Goal: Task Accomplishment & Management: Complete application form

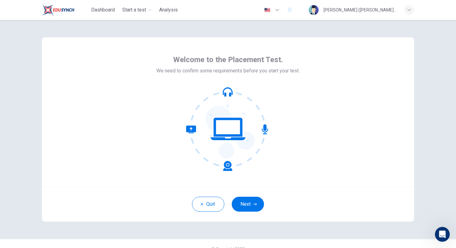
click at [253, 204] on icon "button" at bounding box center [255, 204] width 4 height 2
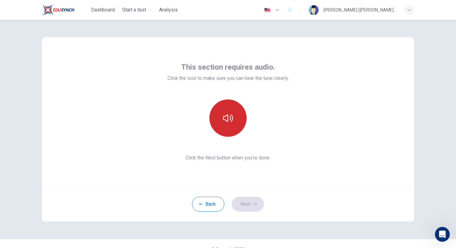
click at [229, 122] on icon "button" at bounding box center [228, 118] width 10 height 10
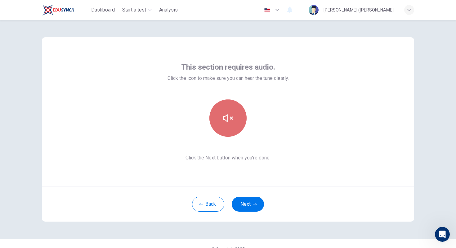
click at [229, 122] on icon "button" at bounding box center [228, 118] width 10 height 10
click at [232, 122] on icon "button" at bounding box center [228, 118] width 10 height 10
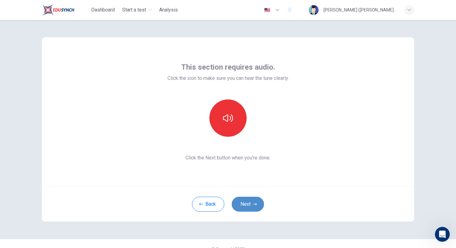
click at [250, 199] on button "Next" at bounding box center [248, 203] width 32 height 15
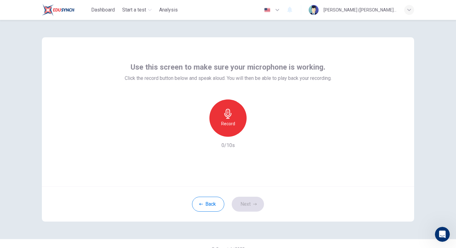
click at [232, 119] on div "Record" at bounding box center [227, 117] width 37 height 37
click at [232, 119] on div "Stop" at bounding box center [227, 117] width 37 height 37
click at [245, 200] on button "Next" at bounding box center [248, 203] width 32 height 15
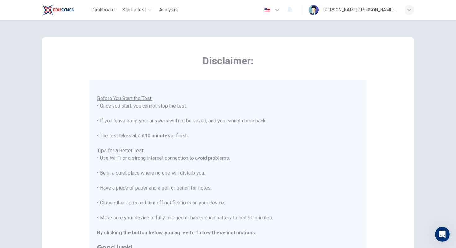
scroll to position [97, 0]
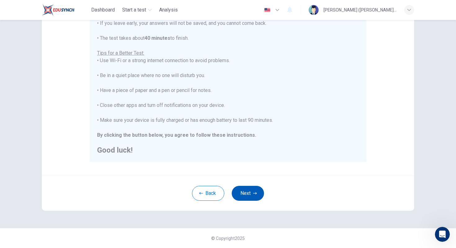
click at [248, 193] on button "Next" at bounding box center [248, 193] width 32 height 15
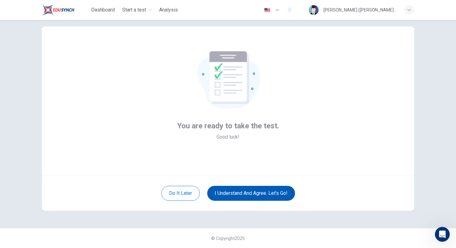
scroll to position [11, 0]
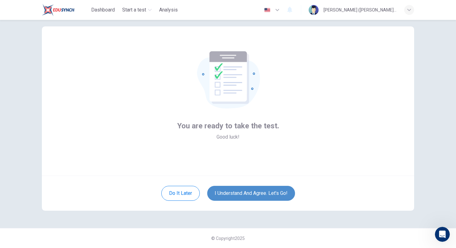
click at [235, 192] on button "I understand and agree. Let’s go!" at bounding box center [251, 193] width 88 height 15
click at [235, 190] on button "I understand and agree. Let’s go!" at bounding box center [251, 193] width 88 height 15
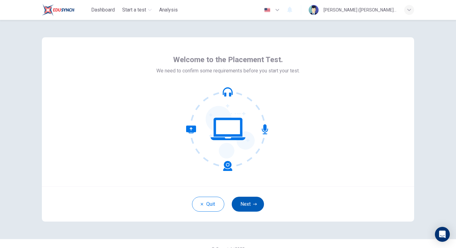
click at [237, 202] on button "Next" at bounding box center [248, 203] width 32 height 15
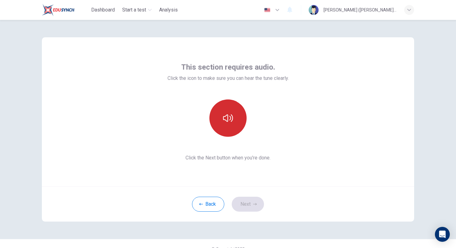
click at [225, 119] on icon "button" at bounding box center [228, 118] width 10 height 10
click at [231, 116] on icon "button" at bounding box center [228, 118] width 10 height 10
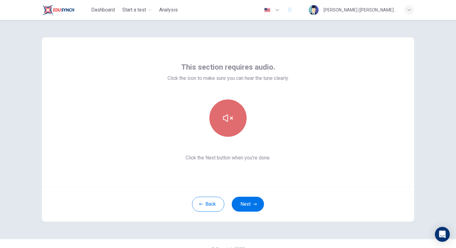
click at [231, 116] on icon "button" at bounding box center [228, 118] width 10 height 10
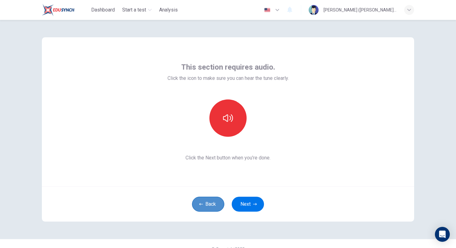
click at [212, 199] on button "Back" at bounding box center [208, 203] width 32 height 15
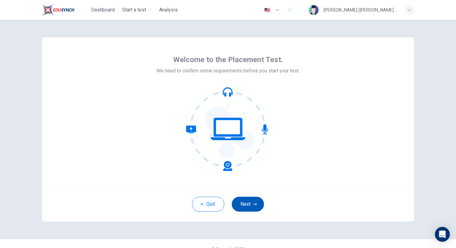
click at [253, 201] on button "Next" at bounding box center [248, 203] width 32 height 15
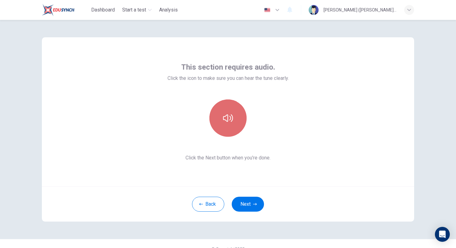
click at [225, 123] on icon "button" at bounding box center [228, 118] width 10 height 10
click at [226, 121] on icon "button" at bounding box center [228, 117] width 10 height 7
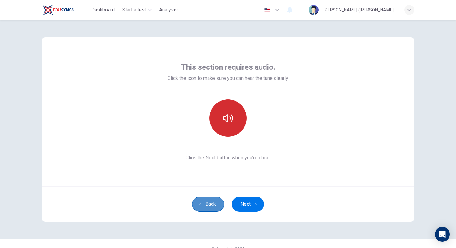
click at [211, 211] on button "Back" at bounding box center [208, 203] width 32 height 15
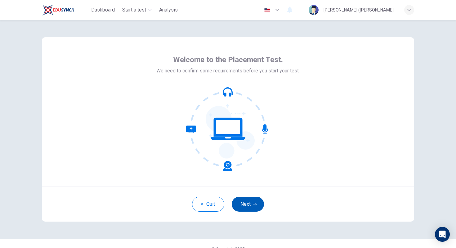
click at [249, 203] on button "Next" at bounding box center [248, 203] width 32 height 15
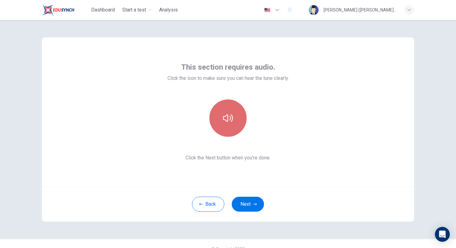
click at [237, 115] on button "button" at bounding box center [227, 117] width 37 height 37
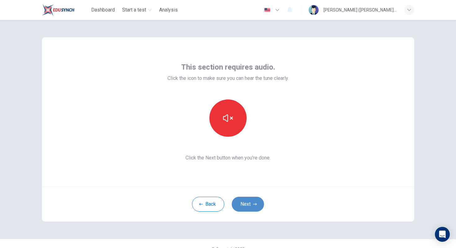
click at [244, 200] on button "Next" at bounding box center [248, 203] width 32 height 15
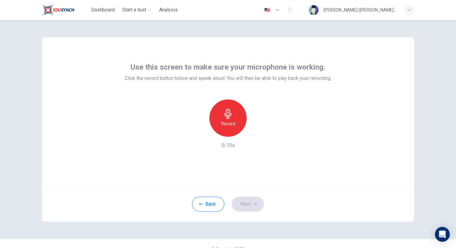
click at [230, 121] on h6 "Record" at bounding box center [228, 123] width 14 height 7
click at [230, 121] on h6 "Stop" at bounding box center [227, 123] width 9 height 7
click at [252, 132] on div "button" at bounding box center [257, 132] width 10 height 10
click at [250, 207] on button "Next" at bounding box center [248, 203] width 32 height 15
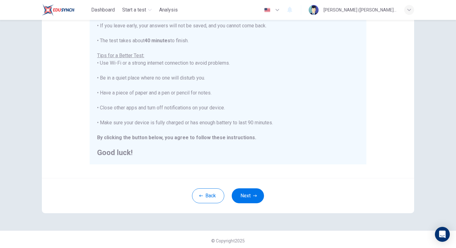
scroll to position [97, 0]
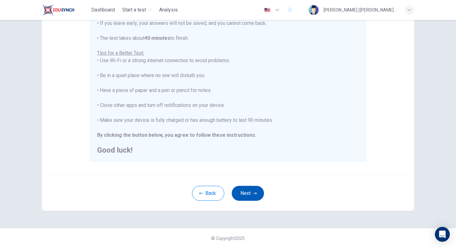
click at [257, 194] on button "Next" at bounding box center [248, 193] width 32 height 15
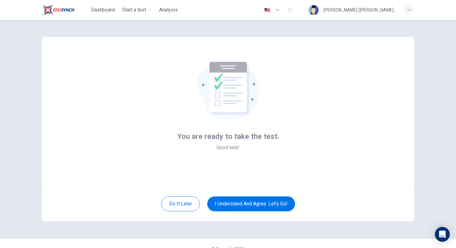
scroll to position [0, 0]
click at [213, 202] on button "I understand and agree. Let’s go!" at bounding box center [251, 203] width 88 height 15
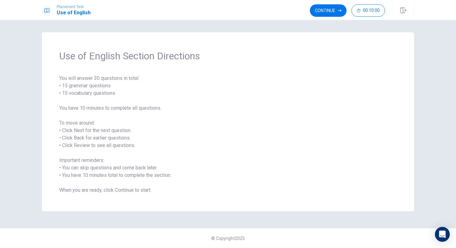
click at [325, 10] on button "Continue" at bounding box center [328, 10] width 37 height 12
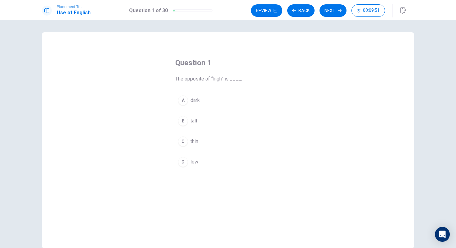
click at [185, 162] on div "D" at bounding box center [183, 162] width 10 height 10
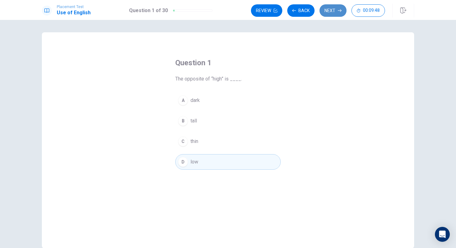
click at [336, 11] on button "Next" at bounding box center [333, 10] width 27 height 12
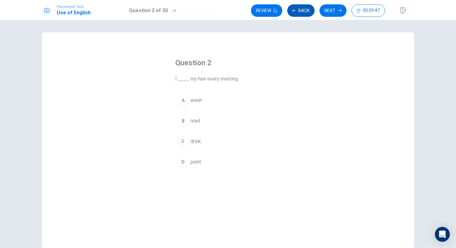
click at [297, 10] on button "Back" at bounding box center [300, 10] width 27 height 12
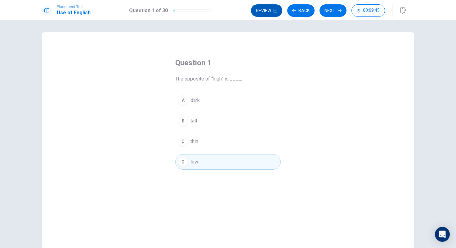
click at [266, 12] on button "Review" at bounding box center [266, 10] width 31 height 12
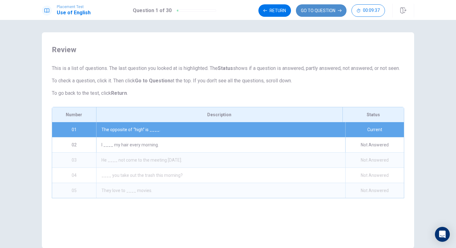
click at [333, 11] on button "GO TO QUESTION" at bounding box center [321, 10] width 51 height 12
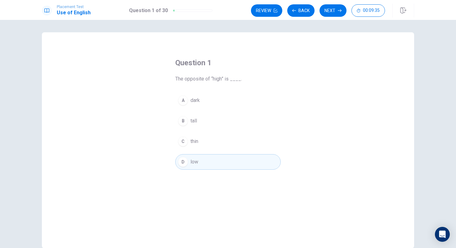
click at [244, 164] on button "D low" at bounding box center [227, 162] width 105 height 16
click at [203, 143] on button "C thin" at bounding box center [227, 141] width 105 height 16
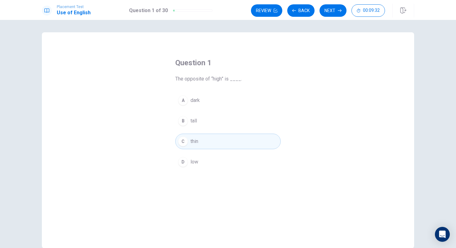
click at [216, 167] on button "D low" at bounding box center [227, 162] width 105 height 16
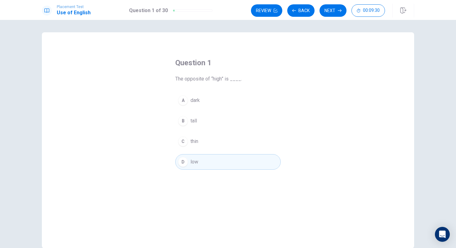
click at [332, 84] on div "Question 1 The opposite of “high” is ____. A dark B tall C thin D low" at bounding box center [228, 140] width 372 height 216
click at [337, 11] on button "Next" at bounding box center [333, 10] width 27 height 12
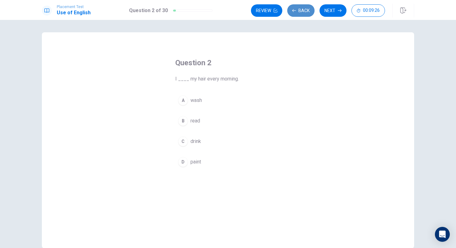
click at [303, 11] on button "Back" at bounding box center [300, 10] width 27 height 12
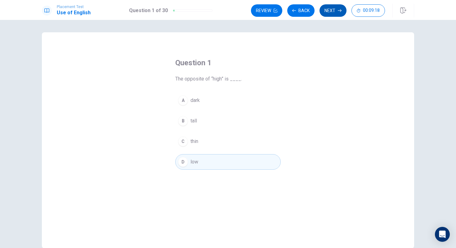
click at [330, 8] on button "Next" at bounding box center [333, 10] width 27 height 12
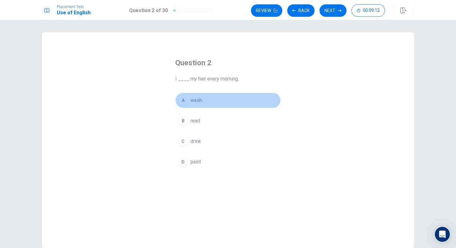
click at [181, 97] on div "A" at bounding box center [183, 100] width 10 height 10
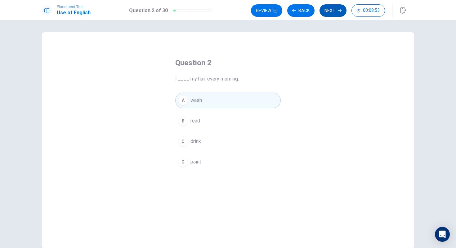
click at [329, 11] on button "Next" at bounding box center [333, 10] width 27 height 12
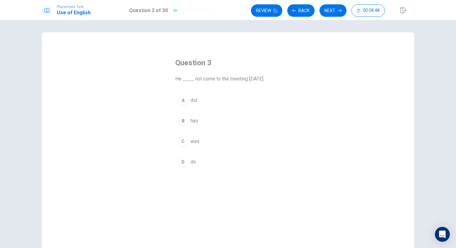
click at [217, 100] on button "A did" at bounding box center [227, 100] width 105 height 16
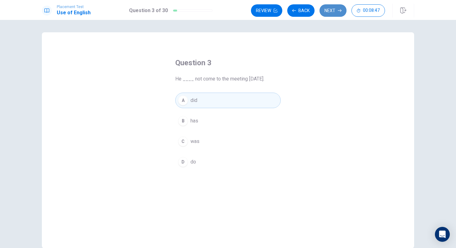
click at [330, 13] on button "Next" at bounding box center [333, 10] width 27 height 12
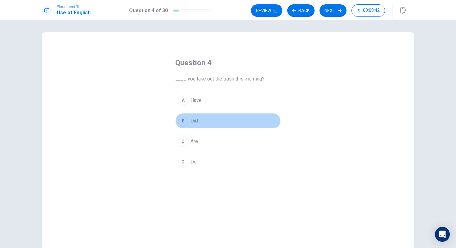
click at [181, 121] on div "B" at bounding box center [183, 121] width 10 height 10
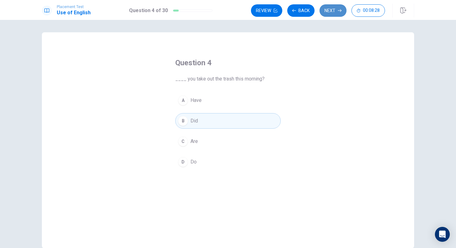
click at [335, 13] on button "Next" at bounding box center [333, 10] width 27 height 12
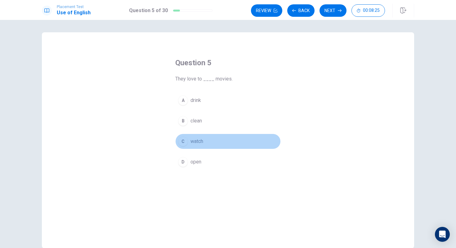
click at [184, 143] on div "C" at bounding box center [183, 141] width 10 height 10
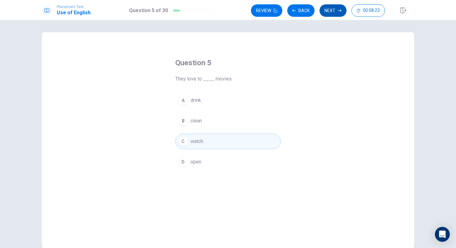
click at [333, 16] on button "Next" at bounding box center [333, 10] width 27 height 12
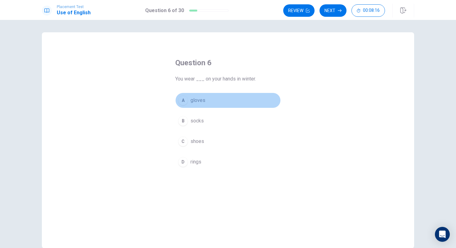
click at [182, 100] on div "A" at bounding box center [183, 100] width 10 height 10
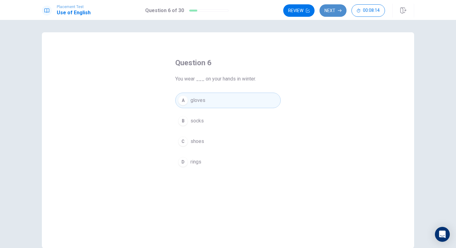
click at [333, 9] on button "Next" at bounding box center [333, 10] width 27 height 12
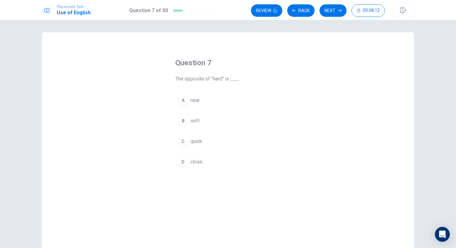
click at [182, 123] on div "B" at bounding box center [183, 121] width 10 height 10
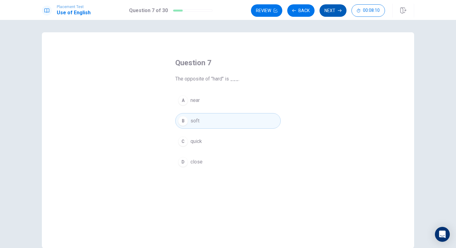
click at [331, 8] on button "Next" at bounding box center [333, 10] width 27 height 12
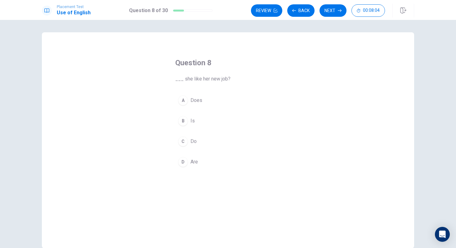
click at [185, 100] on div "A" at bounding box center [183, 100] width 10 height 10
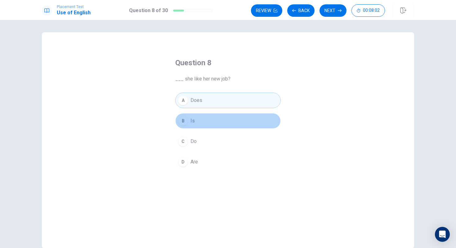
click at [183, 125] on div "B" at bounding box center [183, 121] width 10 height 10
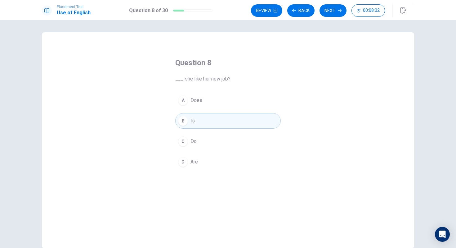
click at [185, 144] on div "C" at bounding box center [183, 141] width 10 height 10
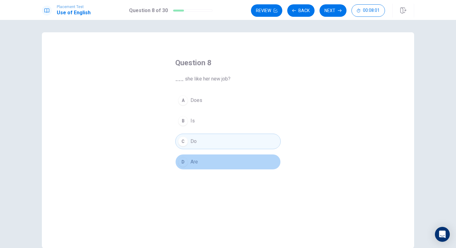
click at [181, 159] on div "D" at bounding box center [183, 162] width 10 height 10
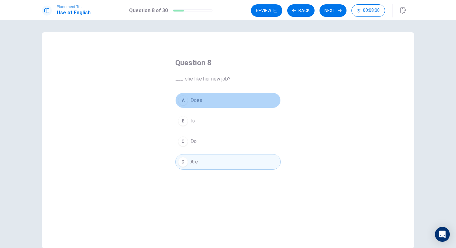
click at [182, 102] on div "A" at bounding box center [183, 100] width 10 height 10
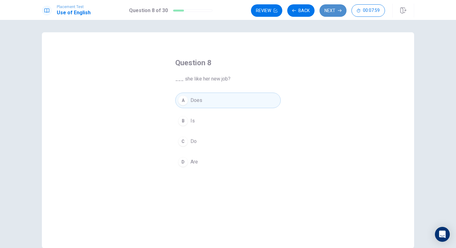
click at [335, 9] on button "Next" at bounding box center [333, 10] width 27 height 12
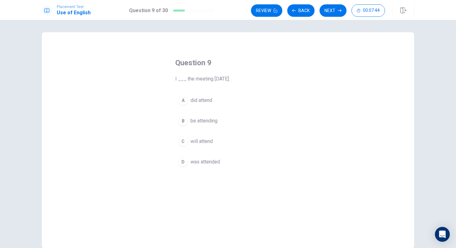
click at [183, 141] on div "C" at bounding box center [183, 141] width 10 height 10
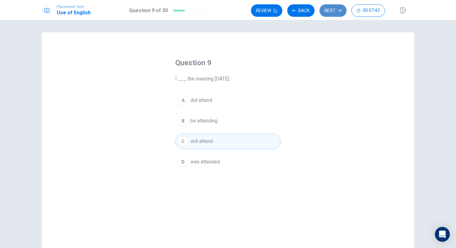
click at [343, 12] on button "Next" at bounding box center [333, 10] width 27 height 12
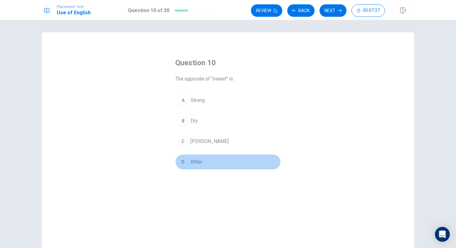
click at [186, 159] on div "D" at bounding box center [183, 162] width 10 height 10
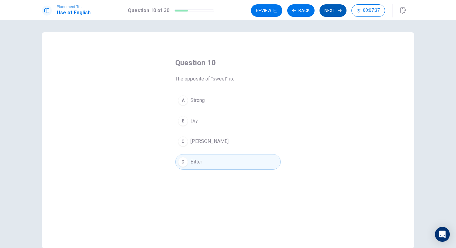
click at [329, 12] on button "Next" at bounding box center [333, 10] width 27 height 12
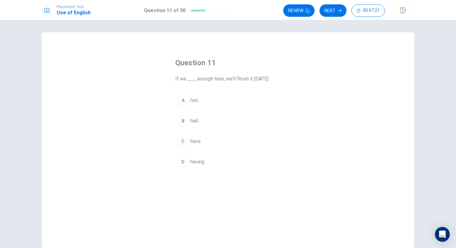
click at [182, 142] on div "C" at bounding box center [183, 141] width 10 height 10
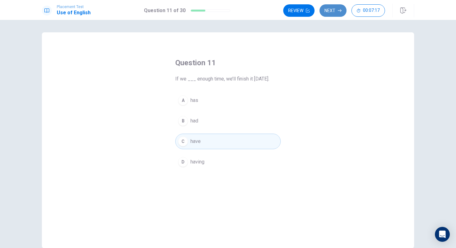
click at [338, 13] on button "Next" at bounding box center [333, 10] width 27 height 12
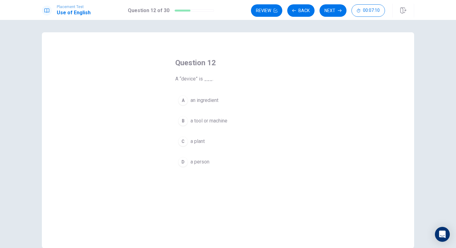
click at [183, 120] on div "B" at bounding box center [183, 121] width 10 height 10
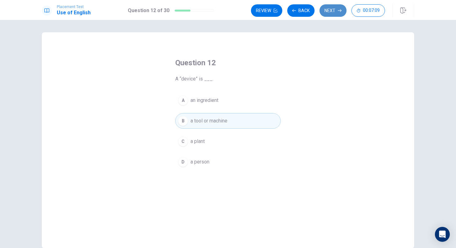
click at [340, 10] on icon "button" at bounding box center [340, 11] width 4 height 4
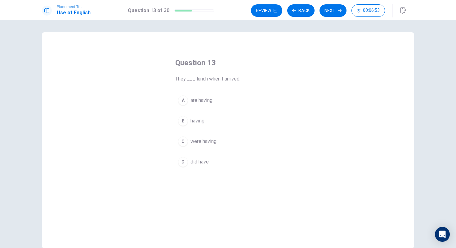
click at [182, 98] on div "A" at bounding box center [183, 100] width 10 height 10
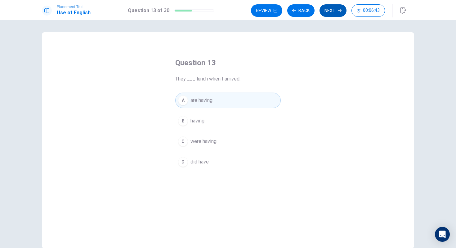
click at [327, 11] on button "Next" at bounding box center [333, 10] width 27 height 12
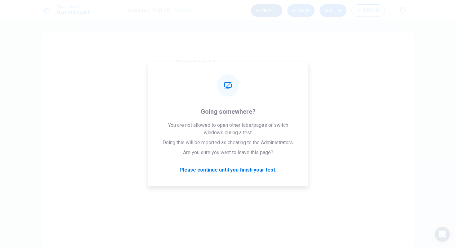
click at [269, 13] on button "Review" at bounding box center [266, 10] width 31 height 12
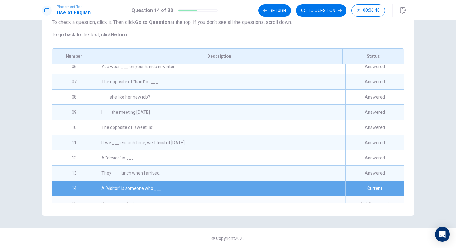
scroll to position [89, 0]
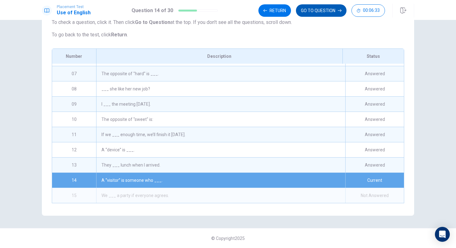
click at [328, 12] on button "GO TO QUESTION" at bounding box center [321, 10] width 51 height 12
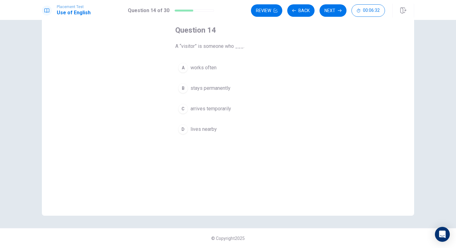
scroll to position [33, 0]
click at [297, 8] on button "Back" at bounding box center [300, 10] width 27 height 12
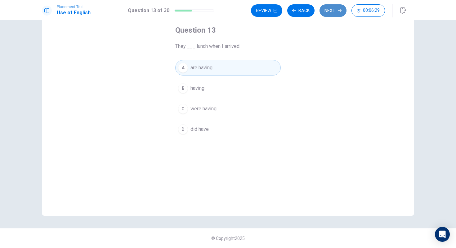
click at [338, 12] on icon "button" at bounding box center [340, 11] width 4 height 4
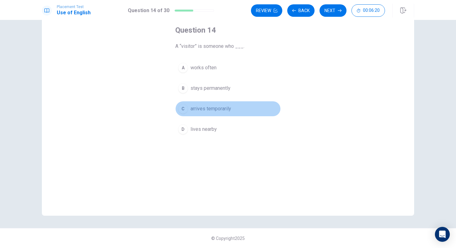
click at [182, 105] on div "C" at bounding box center [183, 109] width 10 height 10
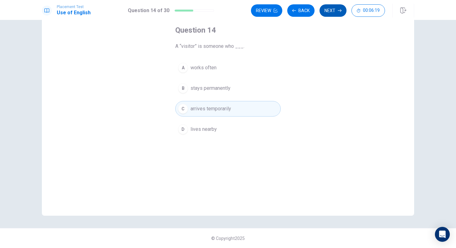
click at [329, 7] on button "Next" at bounding box center [333, 10] width 27 height 12
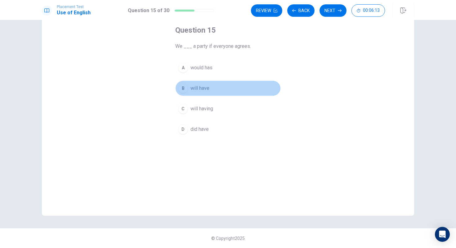
click at [208, 87] on span "will have" at bounding box center [199, 87] width 19 height 7
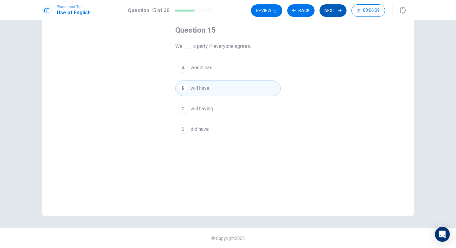
click at [337, 11] on button "Next" at bounding box center [333, 10] width 27 height 12
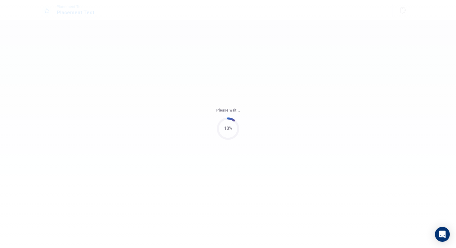
scroll to position [0, 0]
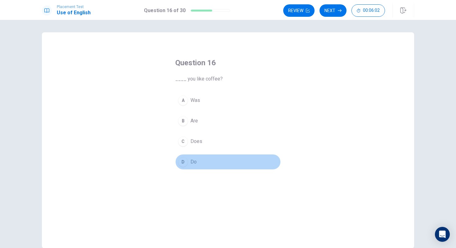
click at [182, 164] on div "D" at bounding box center [183, 162] width 10 height 10
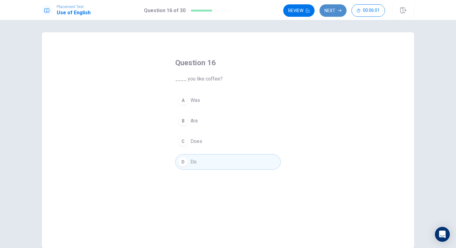
click at [339, 9] on icon "button" at bounding box center [340, 11] width 4 height 4
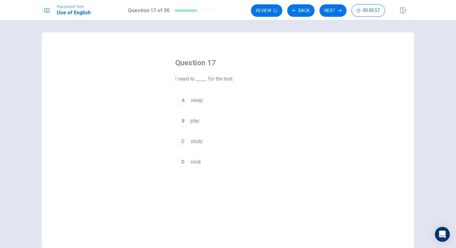
click at [182, 147] on button "C study" at bounding box center [227, 141] width 105 height 16
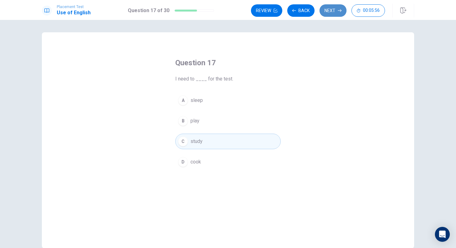
click at [334, 13] on button "Next" at bounding box center [333, 10] width 27 height 12
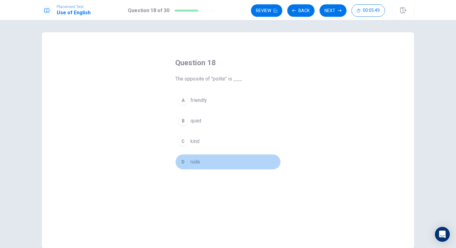
click at [184, 160] on div "D" at bounding box center [183, 162] width 10 height 10
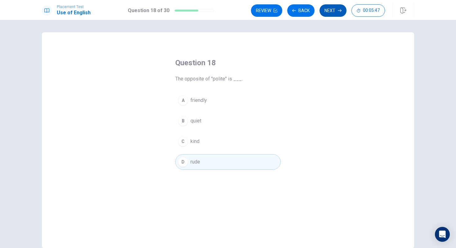
click at [331, 12] on button "Next" at bounding box center [333, 10] width 27 height 12
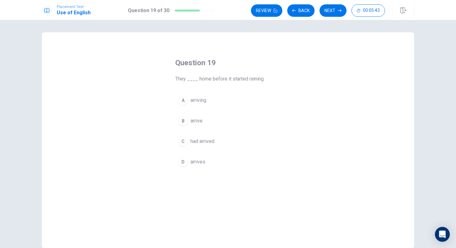
click at [179, 98] on div "A" at bounding box center [183, 100] width 10 height 10
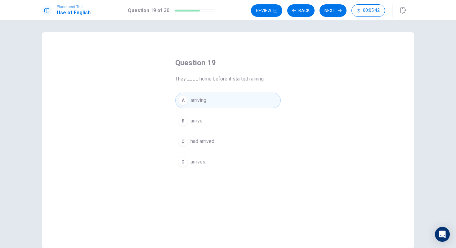
click at [186, 122] on div "B" at bounding box center [183, 121] width 10 height 10
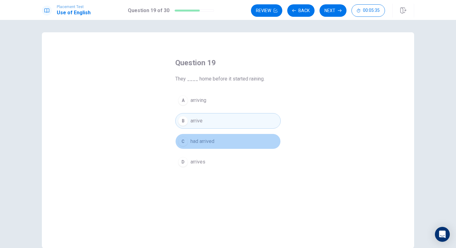
click at [186, 141] on div "C" at bounding box center [183, 141] width 10 height 10
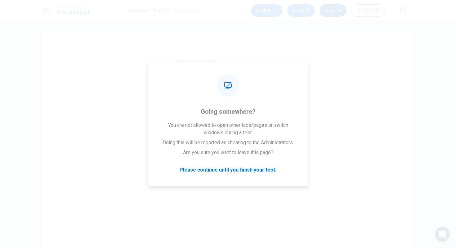
click at [328, 10] on button "Next" at bounding box center [333, 10] width 27 height 12
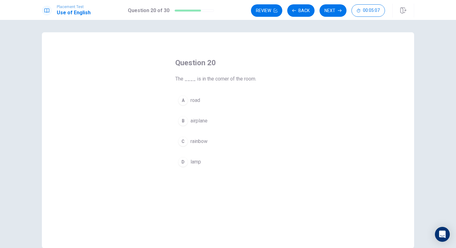
click at [178, 159] on button "D lamp" at bounding box center [227, 162] width 105 height 16
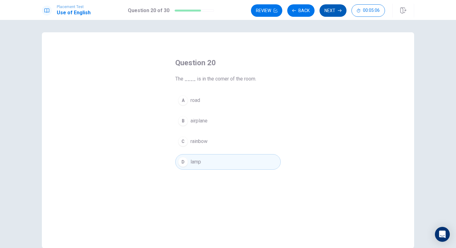
click at [331, 10] on button "Next" at bounding box center [333, 10] width 27 height 12
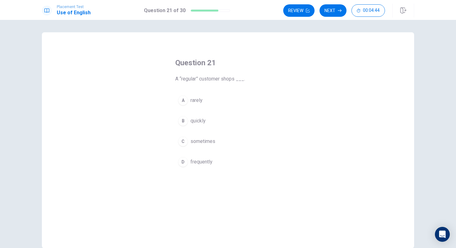
click at [185, 102] on div "A" at bounding box center [183, 100] width 10 height 10
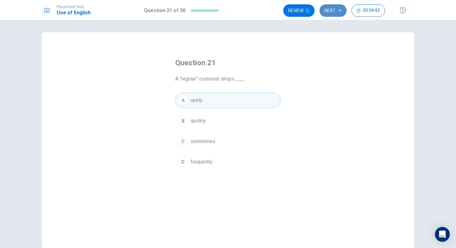
click at [337, 12] on button "Next" at bounding box center [333, 10] width 27 height 12
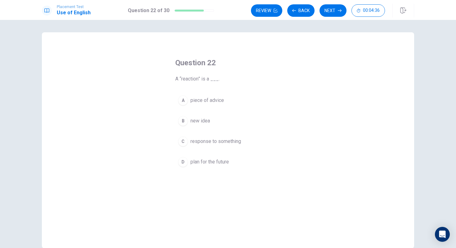
click at [223, 141] on span "response to something" at bounding box center [215, 140] width 51 height 7
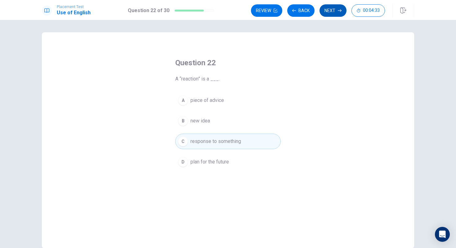
click at [335, 14] on button "Next" at bounding box center [333, 10] width 27 height 12
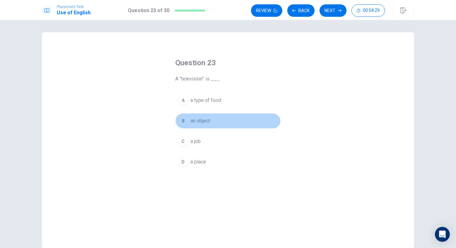
click at [213, 123] on button "B an object" at bounding box center [227, 121] width 105 height 16
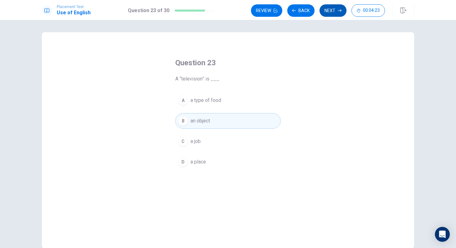
click at [334, 12] on button "Next" at bounding box center [333, 10] width 27 height 12
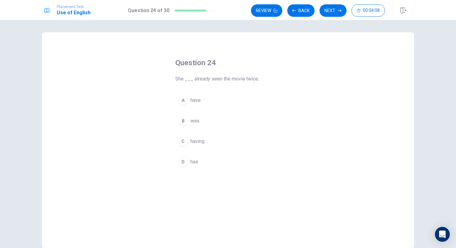
click at [186, 104] on button "A have" at bounding box center [227, 100] width 105 height 16
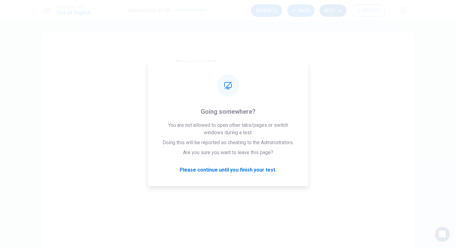
click at [335, 13] on button "Next" at bounding box center [333, 10] width 27 height 12
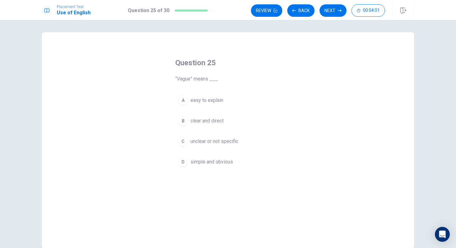
click at [226, 139] on span "unclear or not specific" at bounding box center [214, 140] width 48 height 7
click at [320, 15] on div "Review Back Next 00:04:00" at bounding box center [318, 10] width 134 height 12
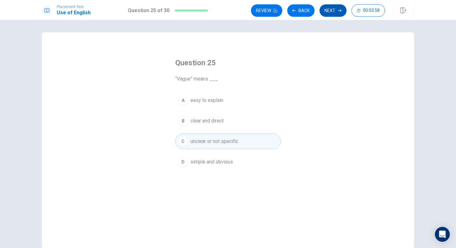
click at [331, 11] on button "Next" at bounding box center [333, 10] width 27 height 12
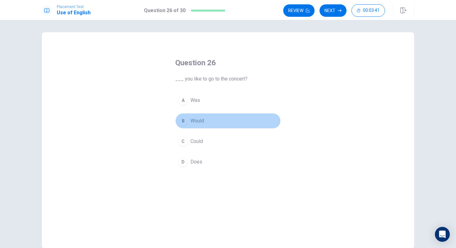
click at [182, 120] on div "B" at bounding box center [183, 121] width 10 height 10
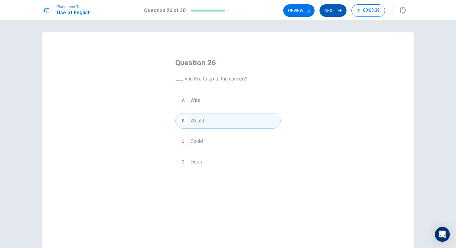
click at [341, 11] on icon "button" at bounding box center [340, 11] width 4 height 4
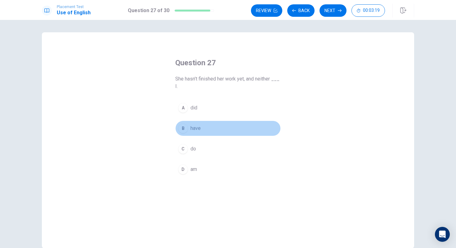
click at [183, 129] on div "B" at bounding box center [183, 128] width 10 height 10
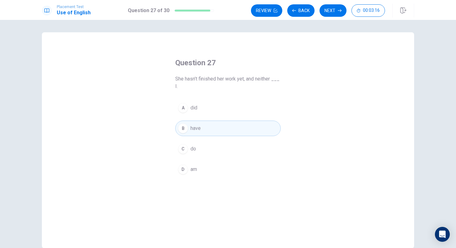
click at [185, 150] on div "C" at bounding box center [183, 149] width 10 height 10
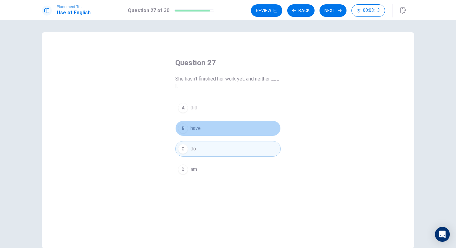
click at [186, 131] on div "B" at bounding box center [183, 128] width 10 height 10
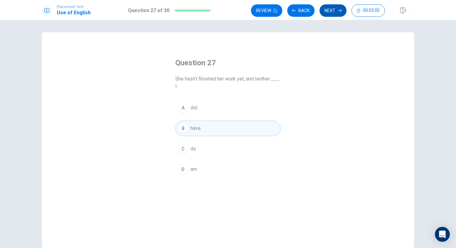
click at [333, 15] on button "Next" at bounding box center [333, 10] width 27 height 12
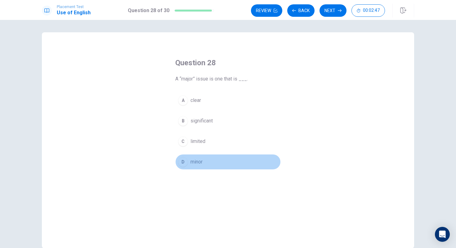
click at [187, 163] on div "D" at bounding box center [183, 162] width 10 height 10
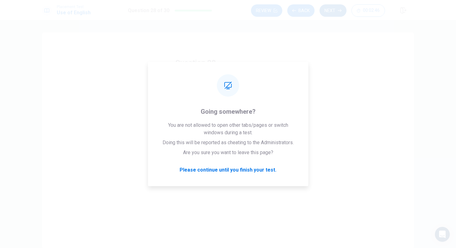
click at [332, 8] on button "Next" at bounding box center [333, 10] width 27 height 12
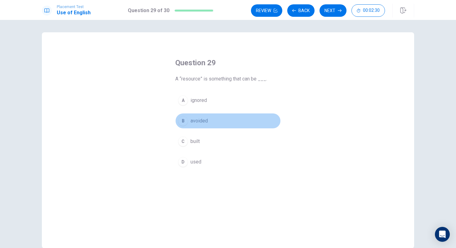
click at [191, 122] on span "avoided" at bounding box center [198, 120] width 17 height 7
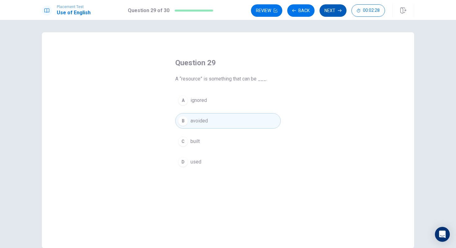
click at [321, 7] on button "Next" at bounding box center [333, 10] width 27 height 12
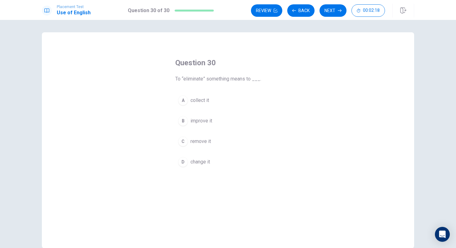
click at [203, 120] on span "improve it" at bounding box center [201, 120] width 22 height 7
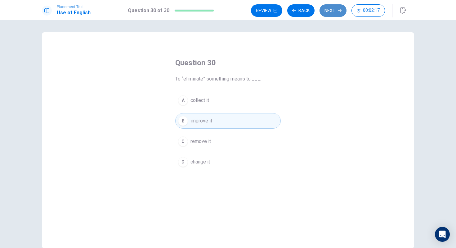
click at [328, 6] on button "Next" at bounding box center [333, 10] width 27 height 12
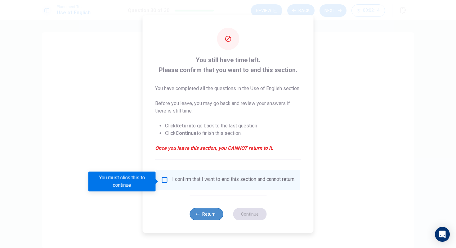
click at [207, 220] on button "Return" at bounding box center [207, 214] width 34 height 12
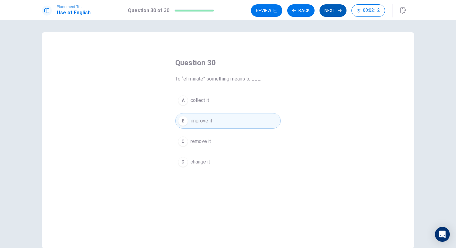
click at [333, 13] on button "Next" at bounding box center [333, 10] width 27 height 12
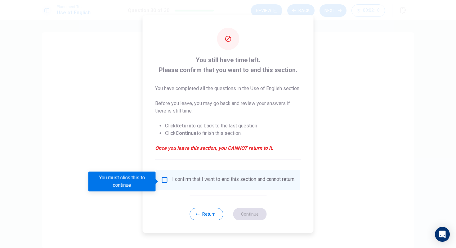
click at [168, 181] on div "I confirm that I want to end this section and cannot return." at bounding box center [228, 179] width 134 height 7
click at [167, 182] on input "You must click this to continue" at bounding box center [164, 179] width 7 height 7
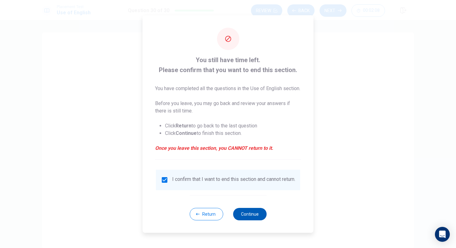
click at [259, 219] on button "Continue" at bounding box center [250, 214] width 34 height 12
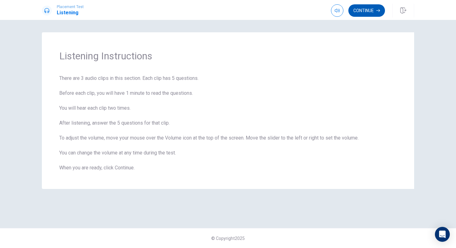
click at [355, 6] on button "Continue" at bounding box center [366, 10] width 37 height 12
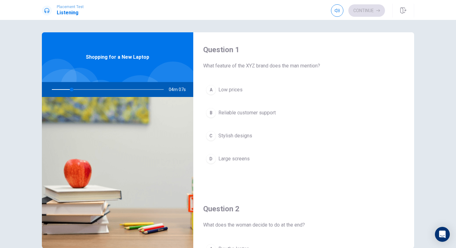
click at [372, 11] on div "Continue" at bounding box center [358, 10] width 54 height 12
click at [212, 113] on div "B" at bounding box center [211, 113] width 10 height 10
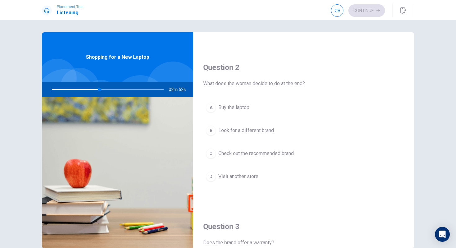
scroll to position [143, 0]
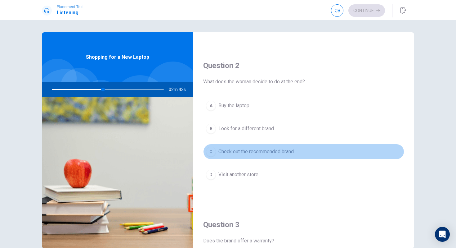
click at [246, 147] on button "C Check out the recommended brand" at bounding box center [303, 152] width 201 height 16
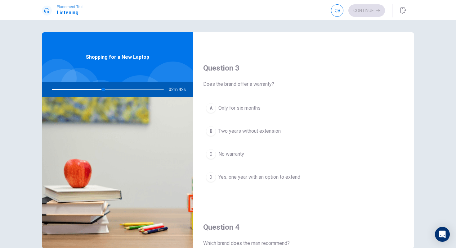
scroll to position [318, 0]
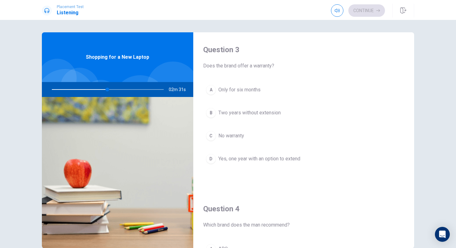
drag, startPoint x: 109, startPoint y: 91, endPoint x: 89, endPoint y: 89, distance: 19.6
click at [90, 89] on div at bounding box center [106, 89] width 124 height 15
drag, startPoint x: 108, startPoint y: 89, endPoint x: 69, endPoint y: 84, distance: 39.7
click at [69, 84] on div at bounding box center [106, 89] width 124 height 15
click at [55, 88] on div at bounding box center [106, 89] width 124 height 15
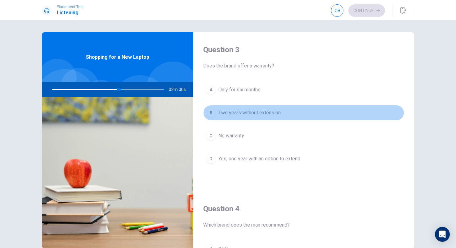
click at [226, 113] on span "Two years without extension" at bounding box center [249, 112] width 62 height 7
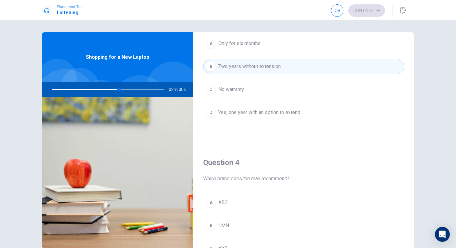
type input "60"
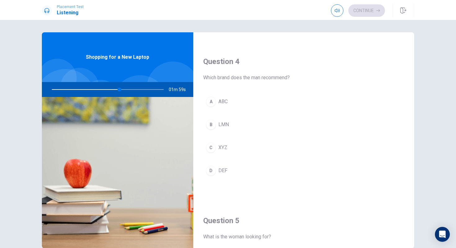
scroll to position [466, 0]
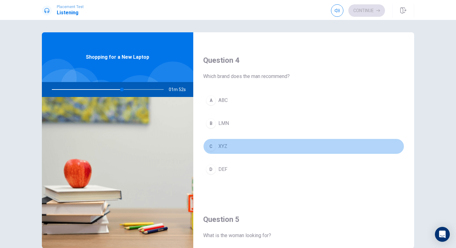
click at [213, 150] on div "C" at bounding box center [211, 146] width 10 height 10
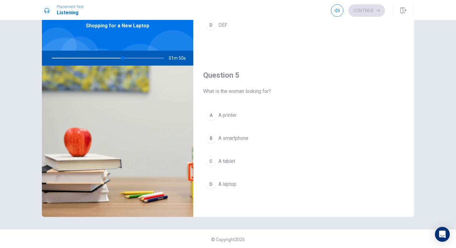
scroll to position [33, 0]
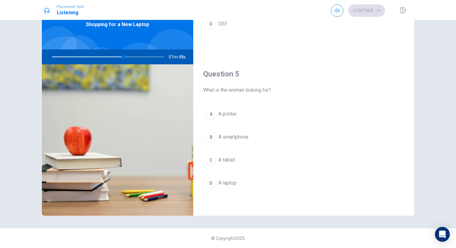
click at [207, 183] on div "D" at bounding box center [211, 183] width 10 height 10
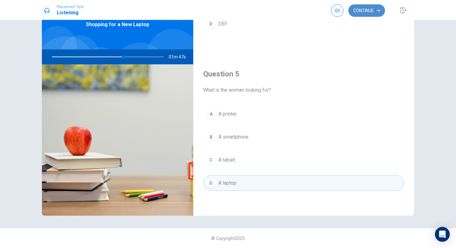
click at [360, 7] on button "Continue" at bounding box center [366, 10] width 37 height 12
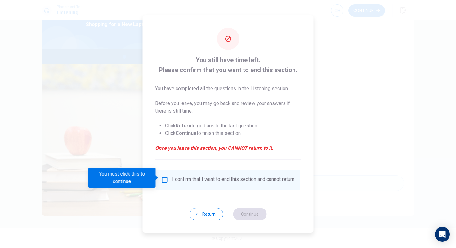
click at [200, 183] on div "I confirm that I want to end this section and cannot return." at bounding box center [233, 179] width 123 height 7
click at [160, 179] on div "You must click this to continue" at bounding box center [124, 178] width 72 height 20
click at [212, 215] on button "Return" at bounding box center [207, 214] width 34 height 12
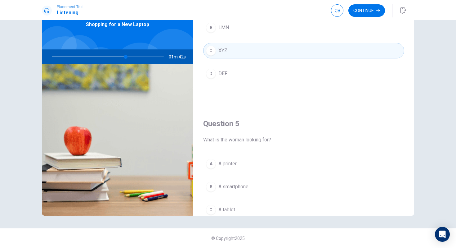
scroll to position [525, 0]
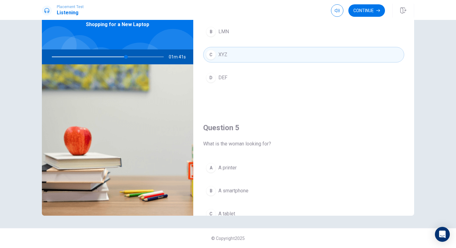
drag, startPoint x: 127, startPoint y: 58, endPoint x: 160, endPoint y: 58, distance: 33.2
click at [160, 58] on div at bounding box center [106, 56] width 124 height 15
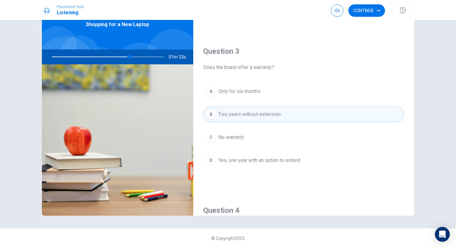
scroll to position [283, 0]
click at [361, 8] on button "Continue" at bounding box center [366, 10] width 37 height 12
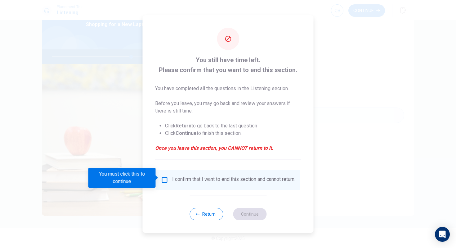
click at [163, 179] on input "You must click this to continue" at bounding box center [164, 179] width 7 height 7
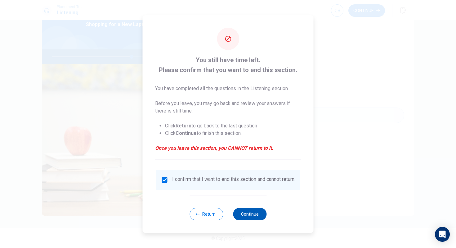
click at [245, 216] on button "Continue" at bounding box center [250, 214] width 34 height 12
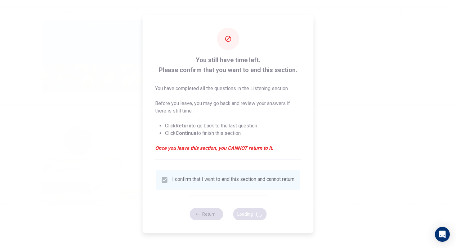
type input "72"
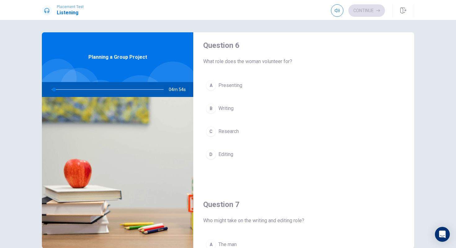
scroll to position [0, 0]
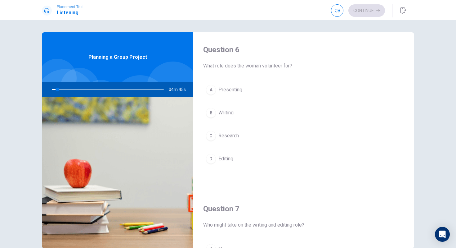
drag, startPoint x: 58, startPoint y: 90, endPoint x: 63, endPoint y: 90, distance: 5.3
click at [63, 90] on div at bounding box center [106, 89] width 124 height 15
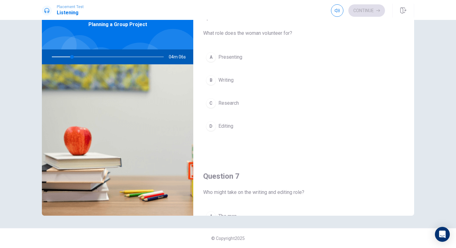
scroll to position [20, 0]
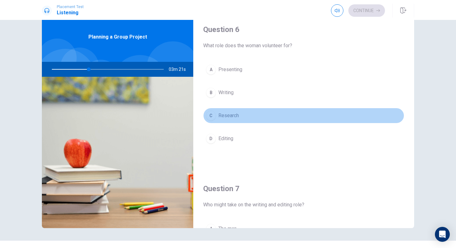
click at [209, 114] on div "C" at bounding box center [211, 115] width 10 height 10
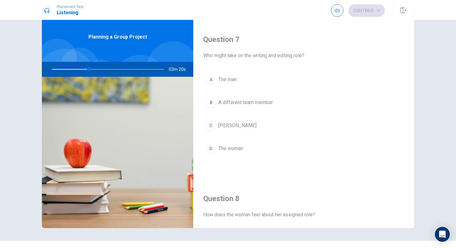
scroll to position [148, 0]
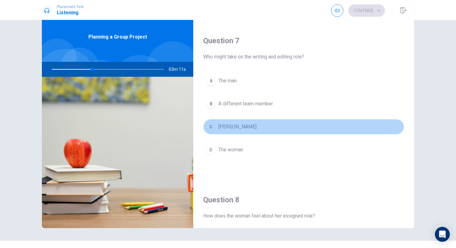
click at [211, 127] on div "C" at bounding box center [211, 127] width 10 height 10
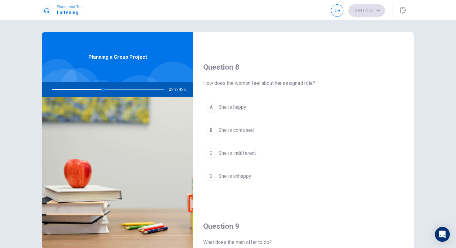
scroll to position [306, 0]
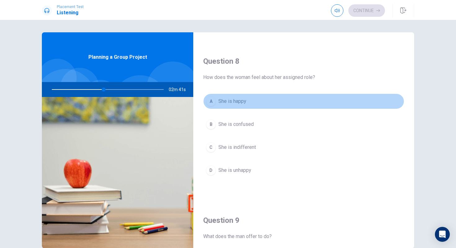
click at [246, 101] on span "She is happy" at bounding box center [232, 100] width 28 height 7
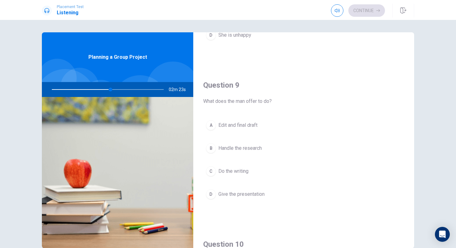
scroll to position [441, 0]
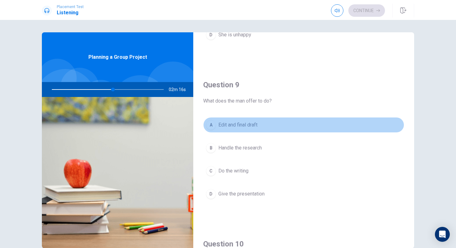
click at [250, 126] on span "Edit and final draft" at bounding box center [237, 124] width 39 height 7
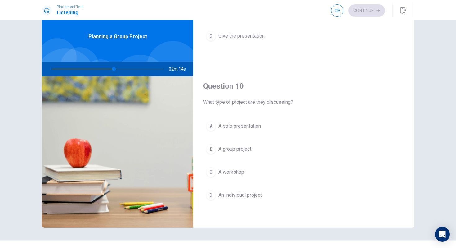
scroll to position [25, 0]
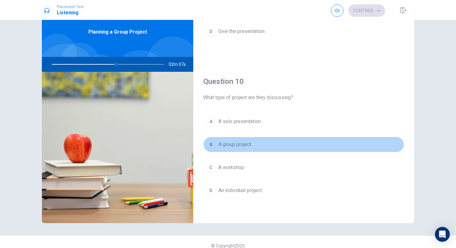
click at [244, 142] on span "A group project" at bounding box center [234, 144] width 33 height 7
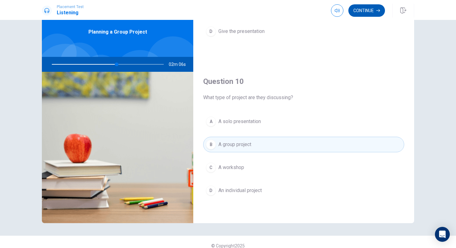
click at [368, 10] on button "Continue" at bounding box center [366, 10] width 37 height 12
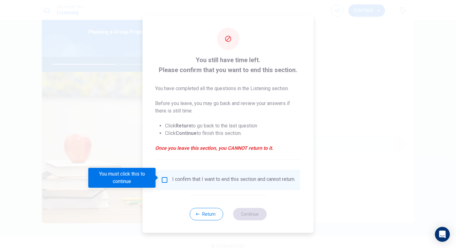
click at [177, 181] on div "I confirm that I want to end this section and cannot return." at bounding box center [233, 179] width 123 height 7
click at [162, 177] on input "You must click this to continue" at bounding box center [164, 179] width 7 height 7
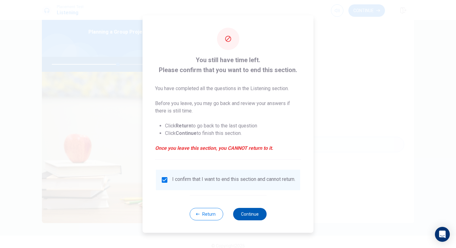
click at [266, 217] on button "Continue" at bounding box center [250, 214] width 34 height 12
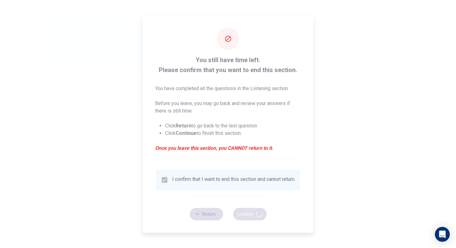
type input "60"
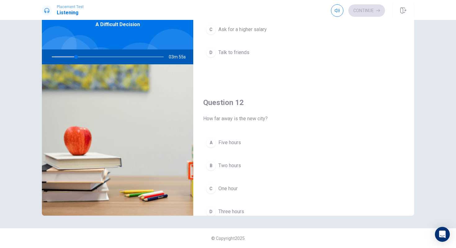
scroll to position [0, 0]
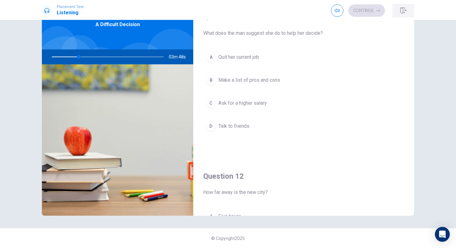
click at [401, 9] on icon "button" at bounding box center [403, 10] width 6 height 6
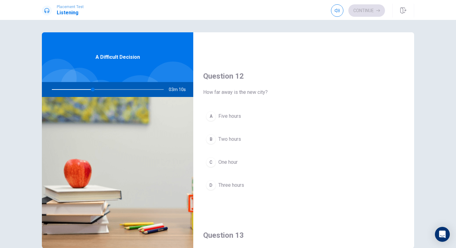
scroll to position [134, 0]
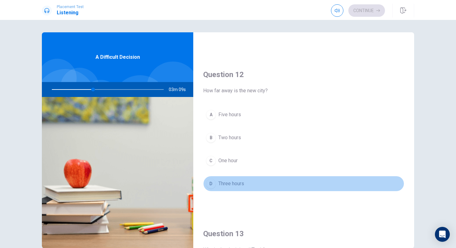
click at [214, 185] on div "D" at bounding box center [211, 183] width 10 height 10
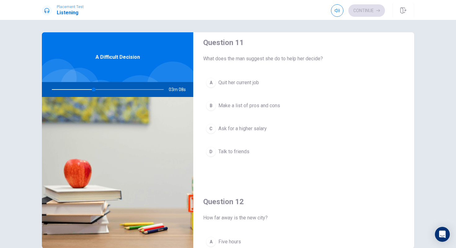
scroll to position [0, 0]
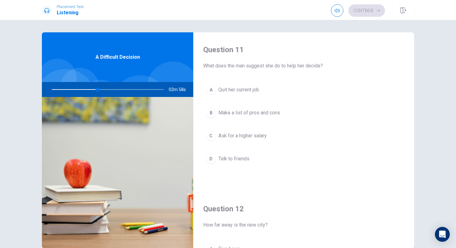
click at [212, 132] on div "C" at bounding box center [211, 136] width 10 height 10
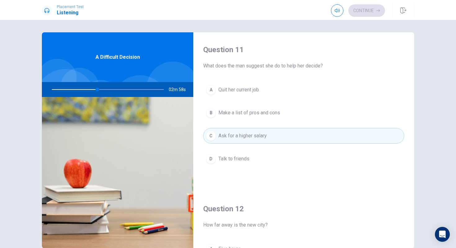
click at [208, 114] on div "B" at bounding box center [211, 113] width 10 height 10
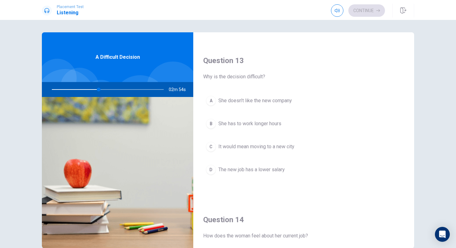
scroll to position [307, 0]
click at [211, 146] on div "C" at bounding box center [211, 146] width 10 height 10
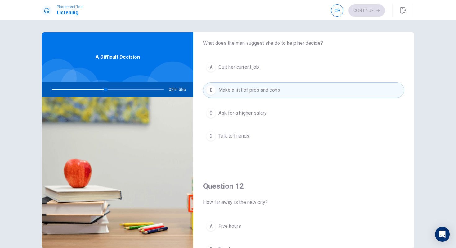
scroll to position [0, 0]
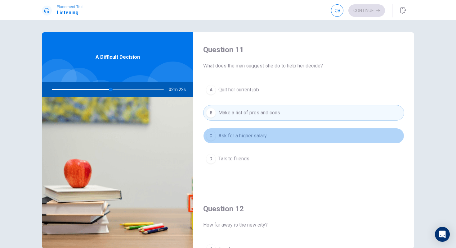
click at [244, 139] on span "Ask for a higher salary" at bounding box center [242, 135] width 48 height 7
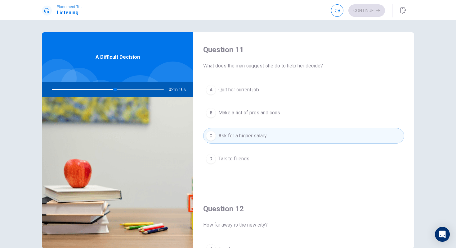
click at [240, 110] on span "Make a list of pros and cons" at bounding box center [249, 112] width 62 height 7
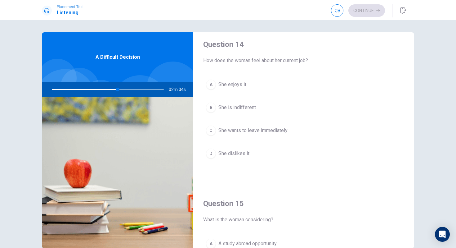
scroll to position [483, 0]
click at [213, 84] on div "A" at bounding box center [211, 83] width 10 height 10
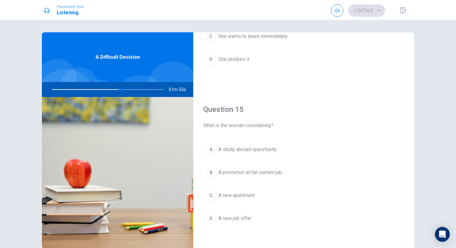
scroll to position [579, 0]
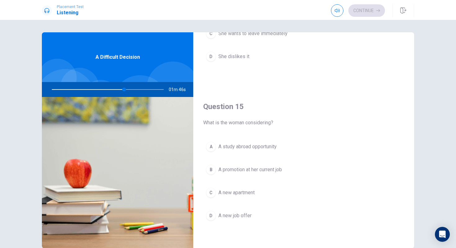
click at [213, 191] on div "C" at bounding box center [211, 192] width 10 height 10
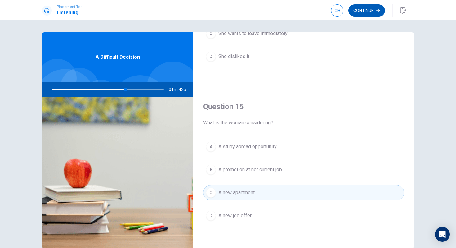
click at [372, 6] on button "Continue" at bounding box center [366, 10] width 37 height 12
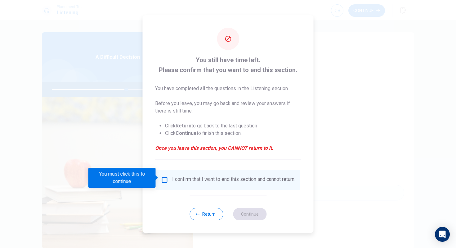
click at [170, 177] on div "I confirm that I want to end this section and cannot return." at bounding box center [228, 179] width 134 height 7
click at [161, 178] on input "You must click this to continue" at bounding box center [164, 179] width 7 height 7
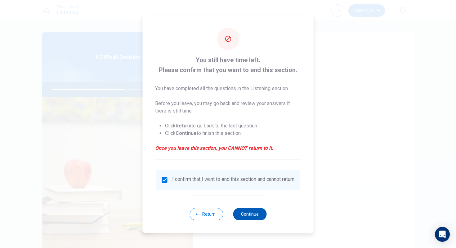
click at [246, 217] on button "Continue" at bounding box center [250, 214] width 34 height 12
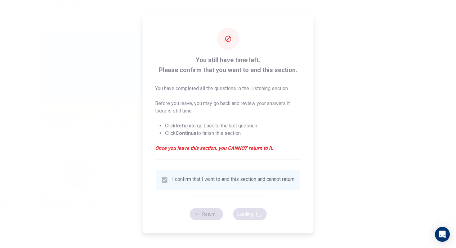
type input "68"
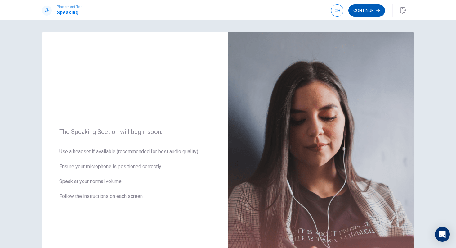
click at [372, 9] on button "Continue" at bounding box center [366, 10] width 37 height 12
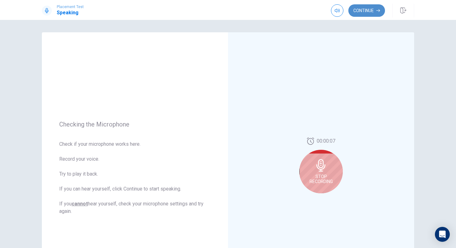
click at [372, 11] on button "Continue" at bounding box center [366, 10] width 37 height 12
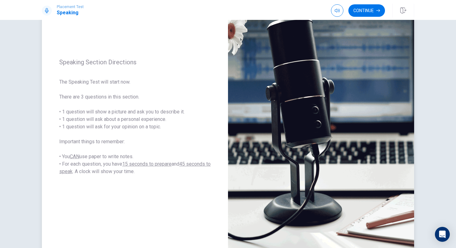
scroll to position [0, 0]
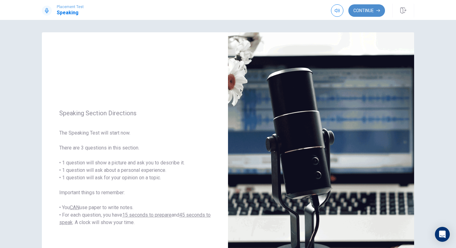
click at [374, 9] on button "Continue" at bounding box center [366, 10] width 37 height 12
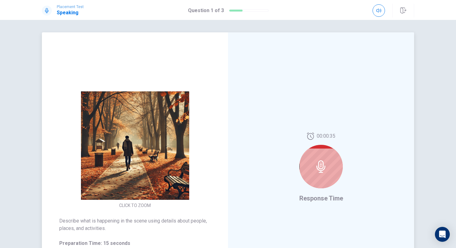
click at [314, 173] on div at bounding box center [320, 166] width 43 height 43
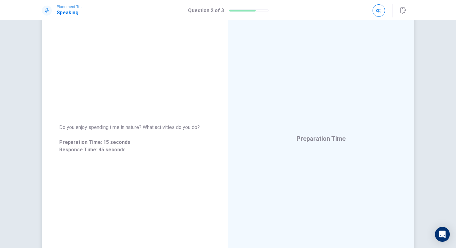
scroll to position [28, 0]
click at [320, 122] on div "Response Time" at bounding box center [321, 139] width 186 height 271
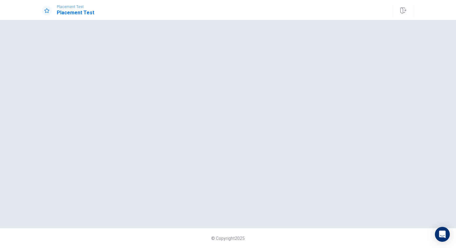
scroll to position [0, 0]
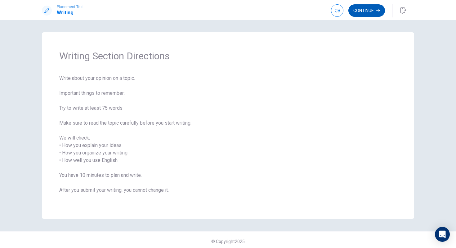
click at [365, 11] on button "Continue" at bounding box center [366, 10] width 37 height 12
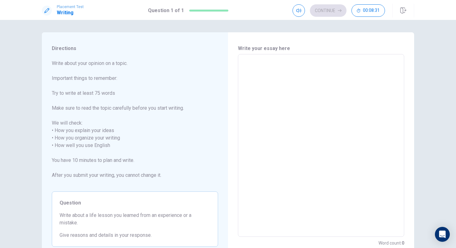
click at [247, 58] on div "x ​" at bounding box center [321, 145] width 166 height 182
type textarea "x"
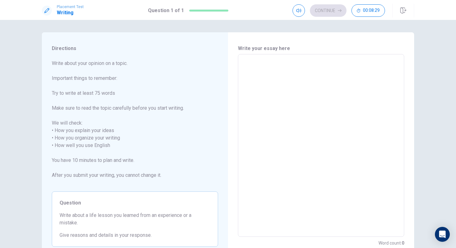
type textarea "x"
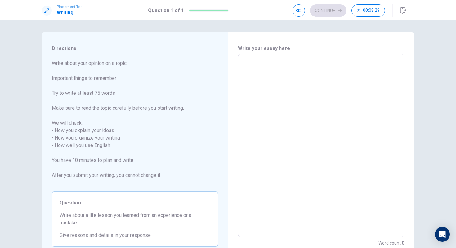
type textarea "x"
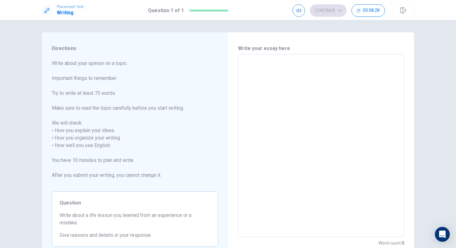
type textarea "x"
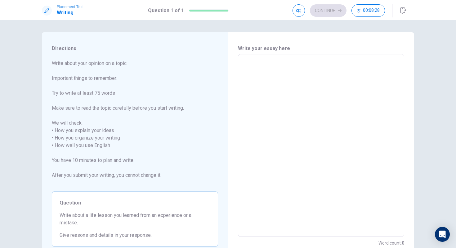
type textarea "x"
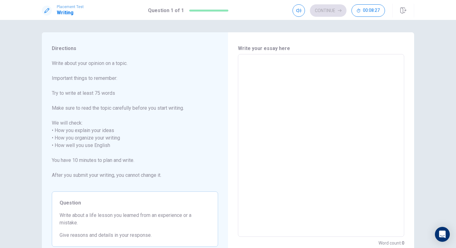
type textarea "x"
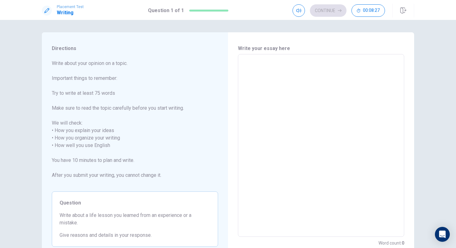
type textarea "x"
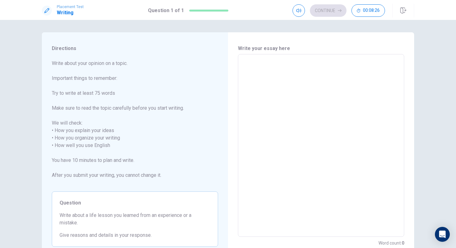
type textarea "x"
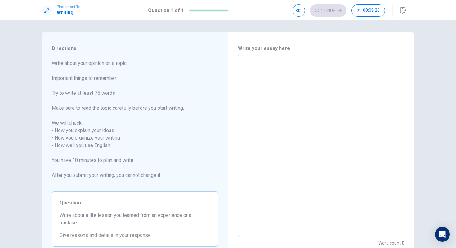
type textarea "x"
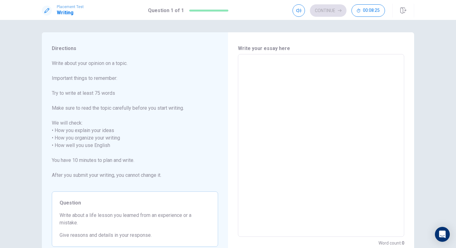
type textarea "x"
type textarea "t"
type textarea "x"
type textarea "th"
type textarea "x"
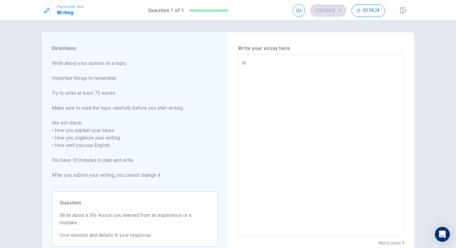
type textarea "the"
type textarea "x"
type textarea "th"
type textarea "x"
type textarea "t"
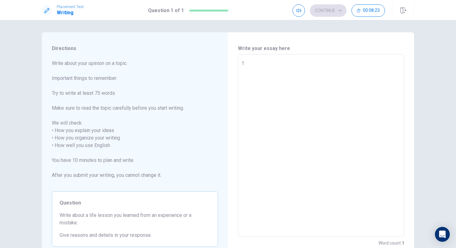
type textarea "x"
type textarea "T"
type textarea "x"
type textarea "Th"
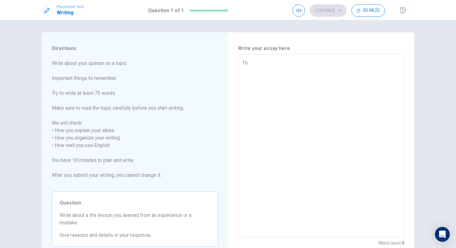
type textarea "x"
type textarea "The"
type textarea "x"
type textarea "The"
type textarea "x"
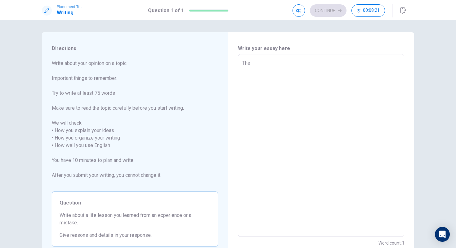
type textarea "The o"
type textarea "x"
type textarea "The oc"
type textarea "x"
type textarea "The oce"
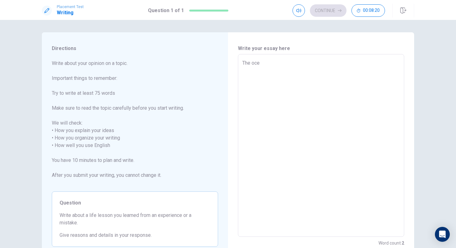
type textarea "x"
type textarea "The ocea"
type textarea "x"
type textarea "The ocean"
type textarea "x"
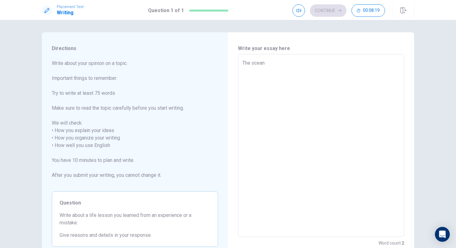
type textarea "The ocean"
type textarea "x"
type textarea "The ocean I"
type textarea "x"
type textarea "The ocean I"
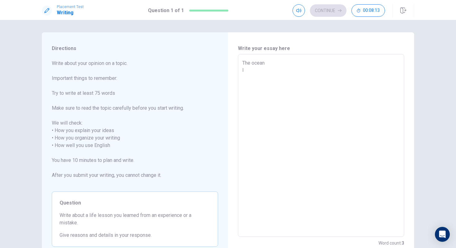
type textarea "x"
type textarea "The ocean I"
type textarea "x"
type textarea "The ocean"
type textarea "x"
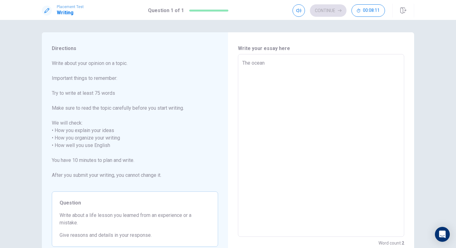
type textarea "The ocean"
type textarea "x"
type textarea "The ocea"
type textarea "x"
type textarea "The oce"
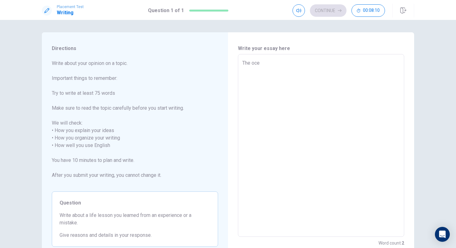
type textarea "x"
type textarea "The ocea"
type textarea "x"
type textarea "The ocean"
type textarea "x"
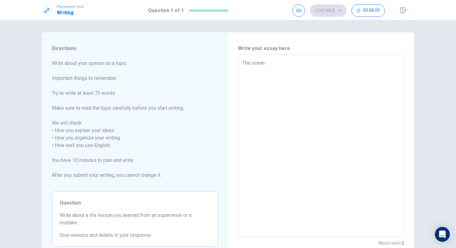
type textarea "The ocean"
type textarea "x"
type textarea "The ocean D"
type textarea "x"
type textarea "The ocean Di"
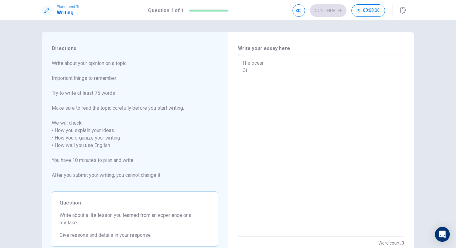
type textarea "x"
type textarea "The ocean Did"
type textarea "x"
type textarea "The ocean Did"
type textarea "x"
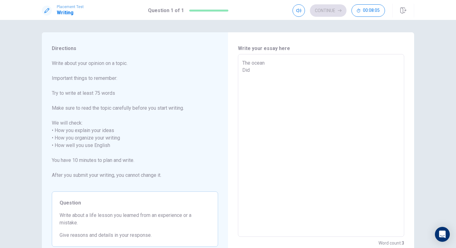
type textarea "The ocean Did y"
type textarea "x"
type textarea "The ocean Did yo"
type textarea "x"
type textarea "The ocean Did you"
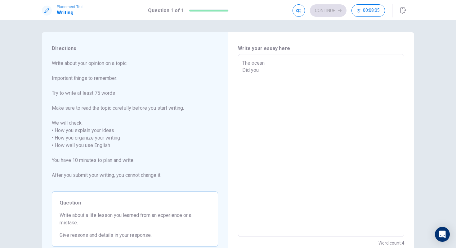
type textarea "x"
type textarea "The ocean Did you"
type textarea "x"
type textarea "The ocean Did you l"
type textarea "x"
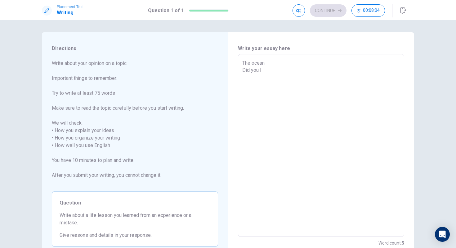
type textarea "The ocean Did you li"
type textarea "x"
type textarea "The ocean Did you lik"
type textarea "x"
type textarea "The ocean Did you like"
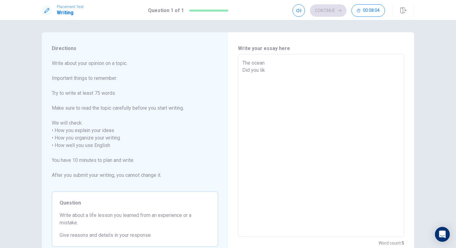
type textarea "x"
type textarea "The ocean Did you like"
type textarea "x"
type textarea "The ocean Did you like t"
type textarea "x"
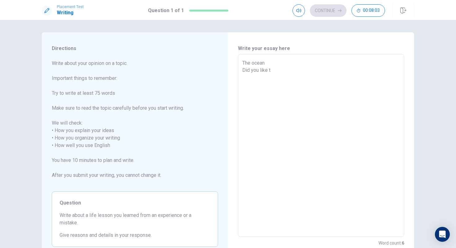
type textarea "The ocean Did you like to"
type textarea "x"
type textarea "The ocean Did you like to"
type textarea "x"
type textarea "The ocean Did you like to g"
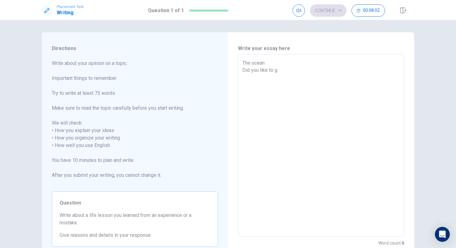
type textarea "x"
type textarea "The ocean Did you like to go"
type textarea "x"
type textarea "The ocean Did you like to go"
type textarea "x"
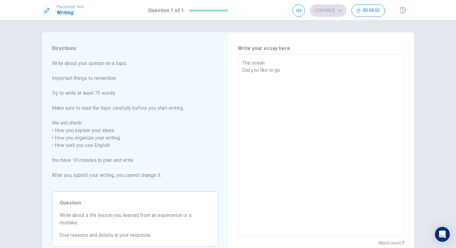
type textarea "The ocean Did you like to go t"
type textarea "x"
type textarea "The ocean Did you like to go to"
type textarea "x"
type textarea "The ocean Did you like to go to"
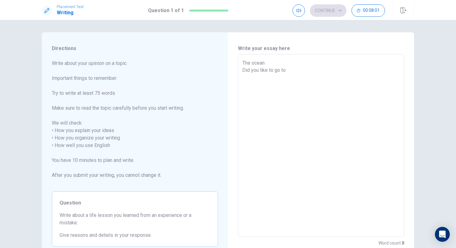
type textarea "x"
type textarea "The ocean Did you like to go to t"
type textarea "x"
type textarea "The ocean Did you like to go to th"
type textarea "x"
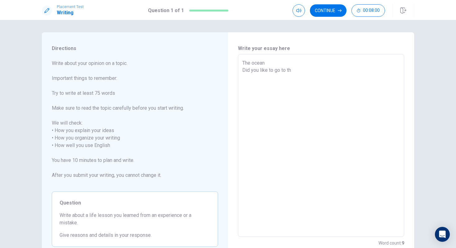
type textarea "The ocean Did you like to go to the"
type textarea "x"
type textarea "The ocean Did you like to go to the"
type textarea "x"
type textarea "The ocean Did you like to go to the o"
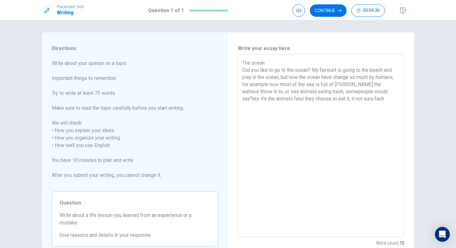
click at [277, 99] on textarea "The ocean Did you like to go to the ocean? My faviourt is going to the beach an…" at bounding box center [321, 145] width 158 height 172
click at [366, 100] on textarea "The ocean Did you like to go to the ocean? My faviourt is going to the beach an…" at bounding box center [321, 145] width 158 height 172
click at [359, 96] on textarea "The ocean Did you like to go to the ocean? My faviourt is going to the beach an…" at bounding box center [321, 145] width 158 height 172
click at [360, 98] on textarea "The ocean Did you like to go to the ocean? My faviourt is going to the beach an…" at bounding box center [321, 145] width 158 height 172
click at [372, 100] on textarea "The ocean Did you like to go to the ocean? My faviourt is going to the beach an…" at bounding box center [321, 145] width 158 height 172
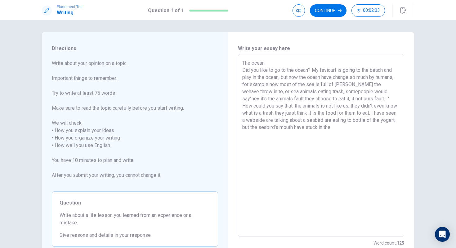
click at [349, 120] on textarea "The ocean Did you like to go to the ocean? My faviourt is going to the beach an…" at bounding box center [321, 145] width 158 height 172
click at [350, 120] on textarea "The ocean Did you like to go to the ocean? My faviourt is going to the beach an…" at bounding box center [321, 145] width 158 height 172
click at [352, 128] on textarea "The ocean Did you like to go to the ocean? My faviourt is going to the beach an…" at bounding box center [321, 145] width 158 height 172
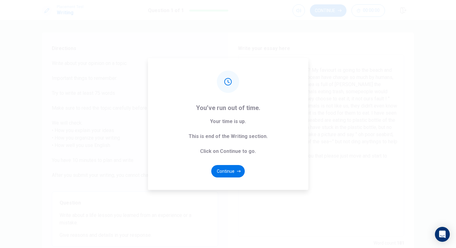
click at [325, 157] on div "You’ve run out of time. Your time is up. This is end of the Writing section. Cl…" at bounding box center [228, 124] width 456 height 248
click at [222, 166] on button "Continue" at bounding box center [228, 171] width 34 height 12
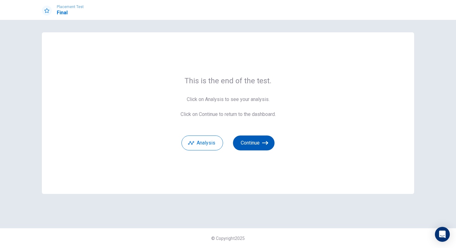
click at [256, 143] on button "Continue" at bounding box center [254, 142] width 42 height 15
